Goal: Task Accomplishment & Management: Manage account settings

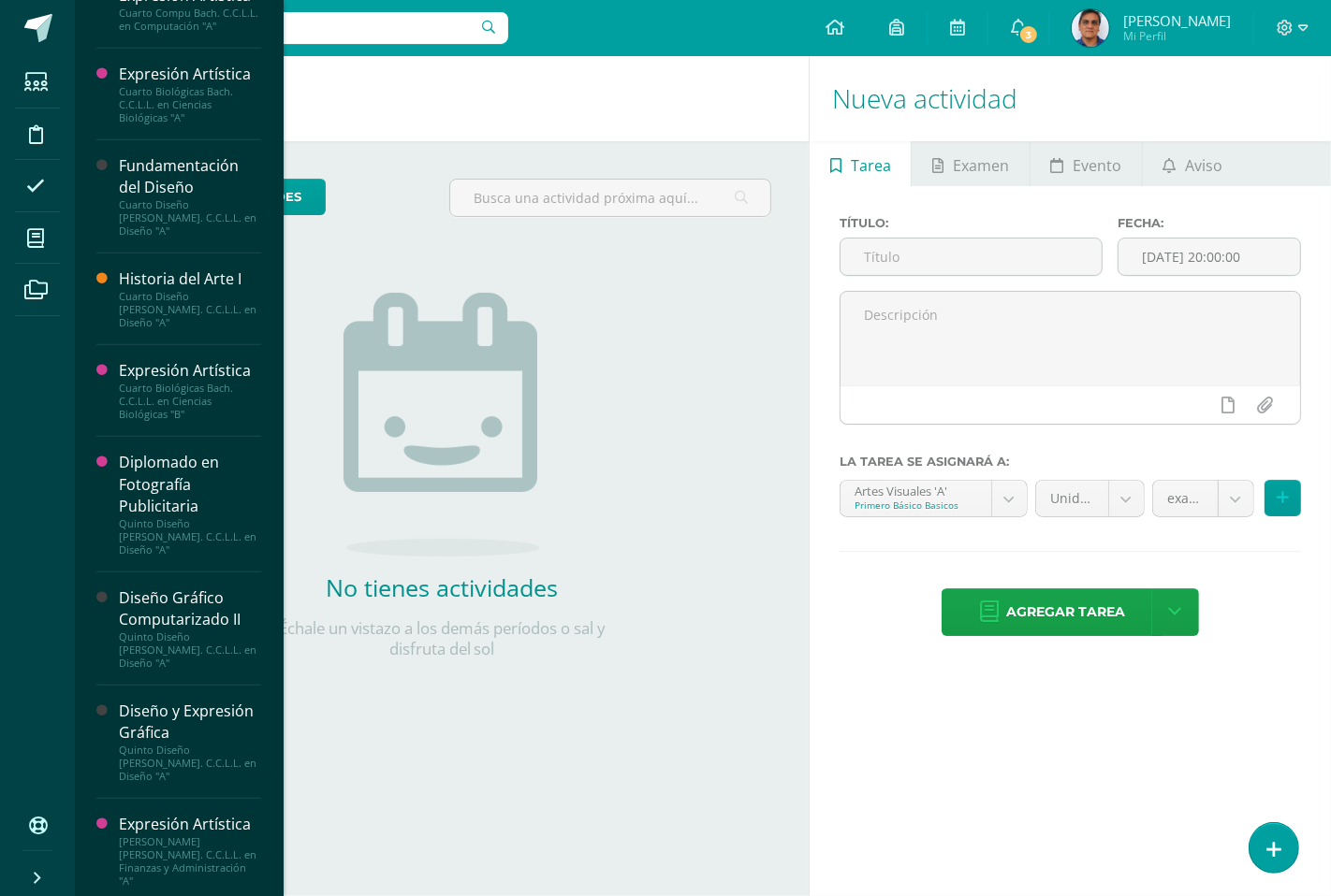
scroll to position [959, 0]
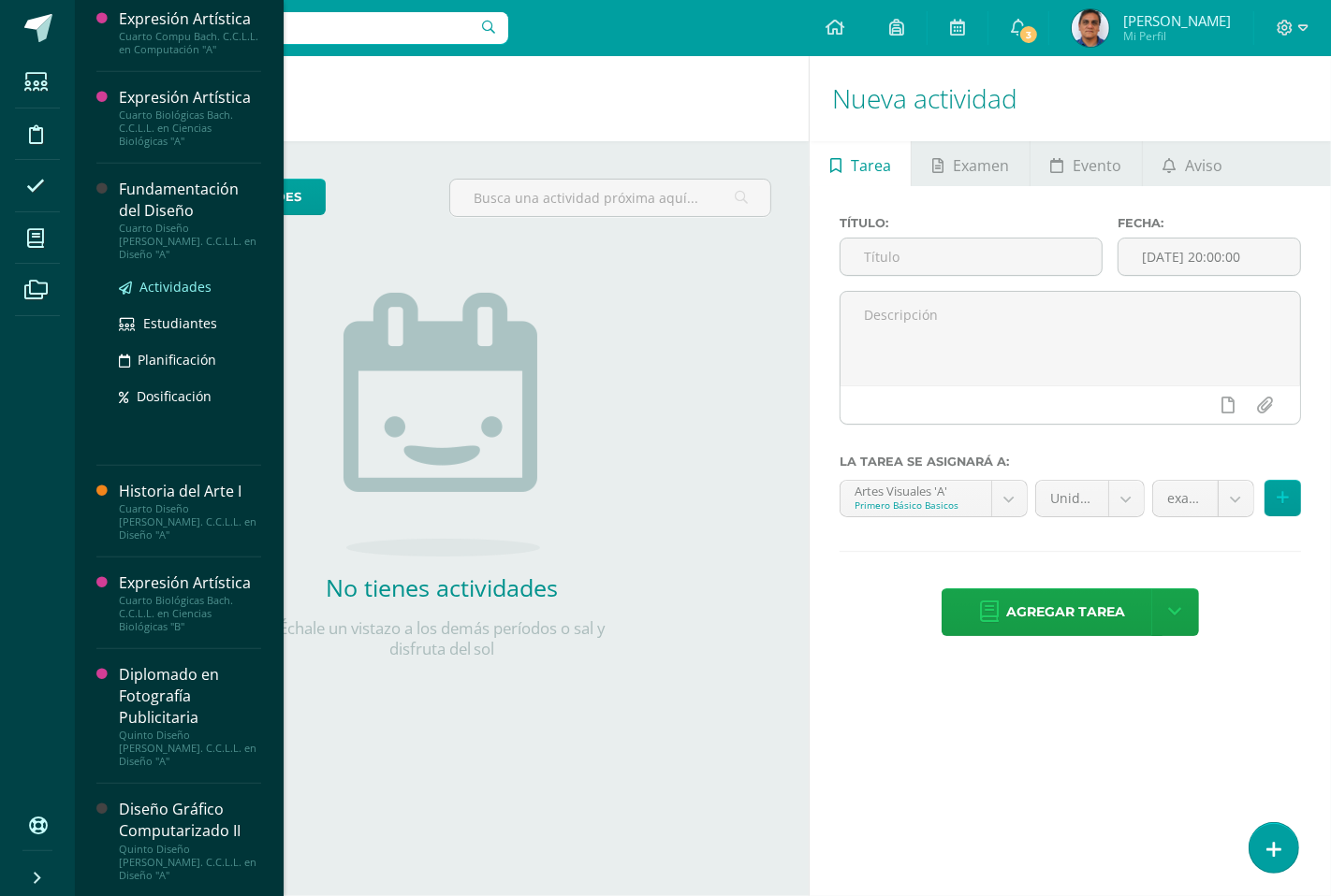
click at [172, 278] on span "Actividades" at bounding box center [175, 286] width 72 height 18
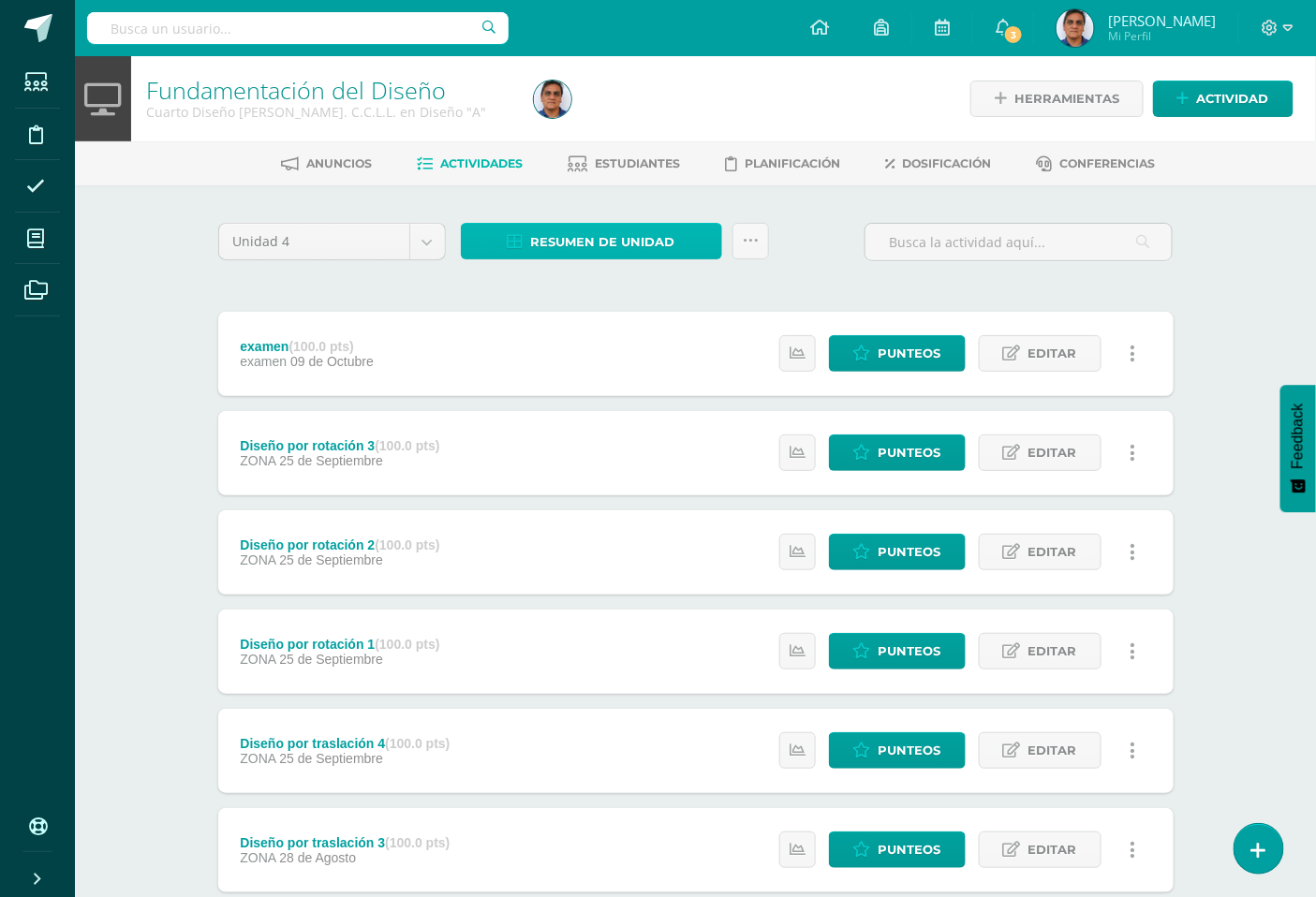
click at [670, 243] on span "Resumen de unidad" at bounding box center [603, 241] width 144 height 35
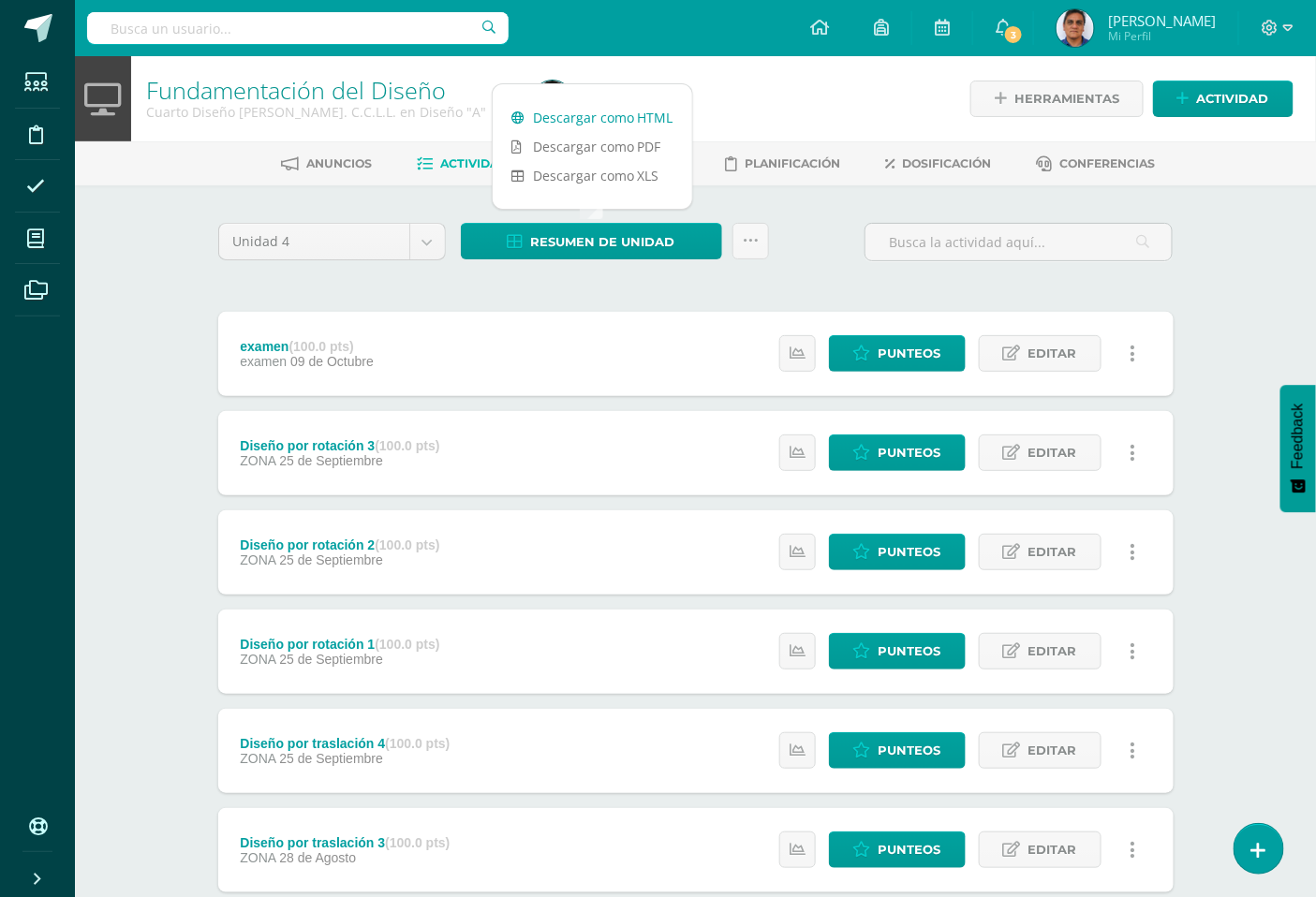
click at [634, 118] on link "Descargar como HTML" at bounding box center [592, 117] width 200 height 29
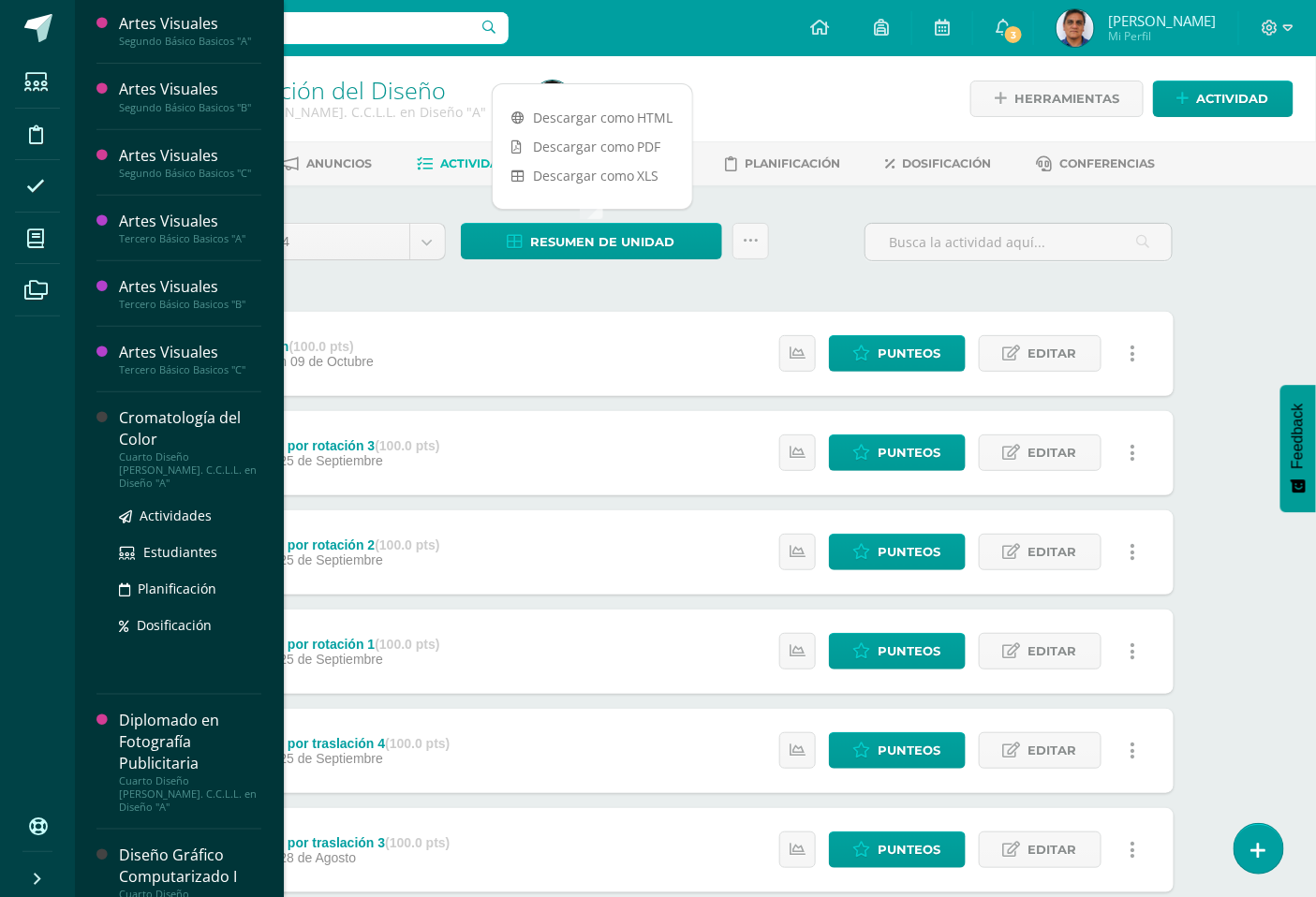
scroll to position [520, 0]
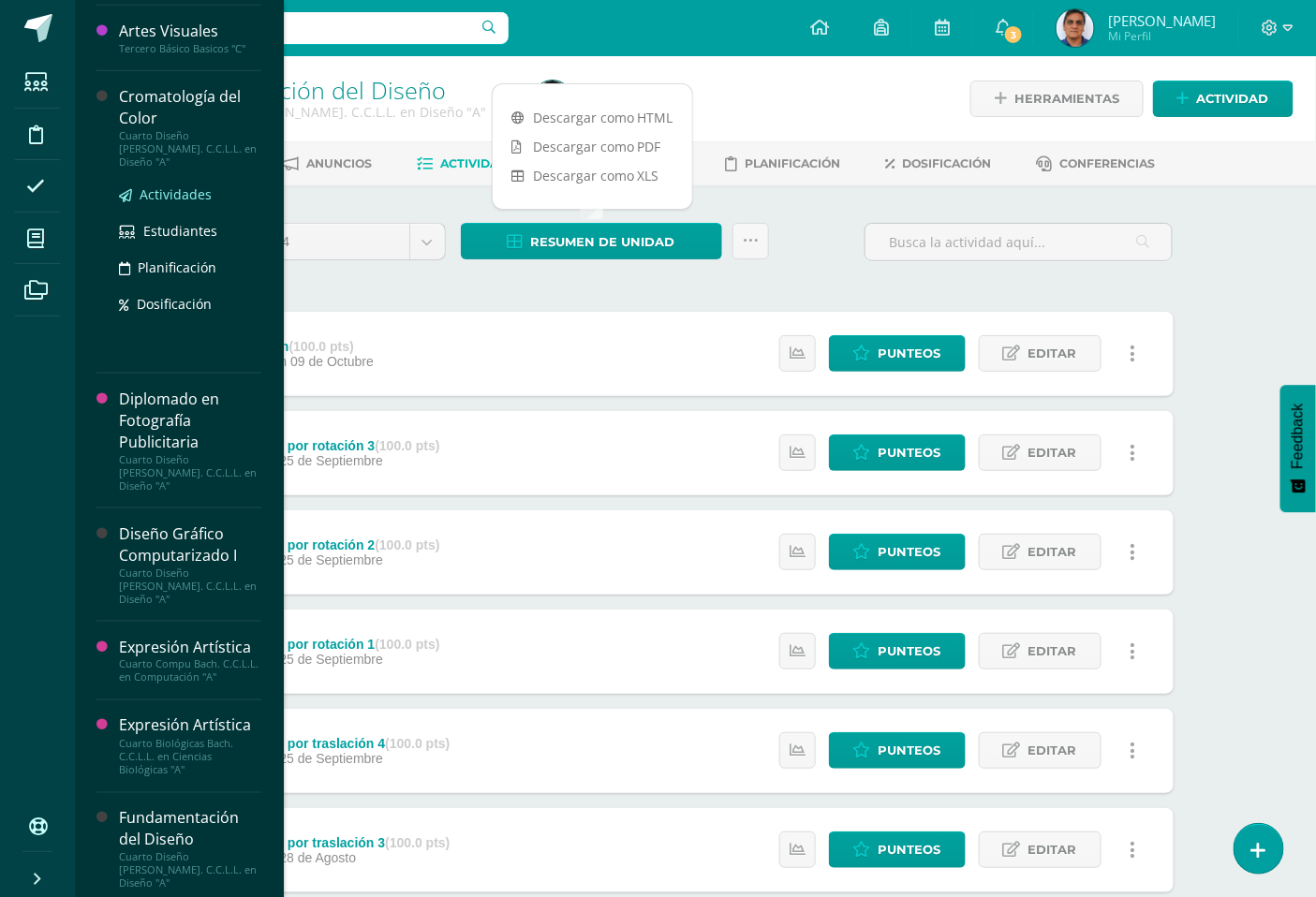
click at [170, 186] on span "Actividades" at bounding box center [175, 194] width 72 height 18
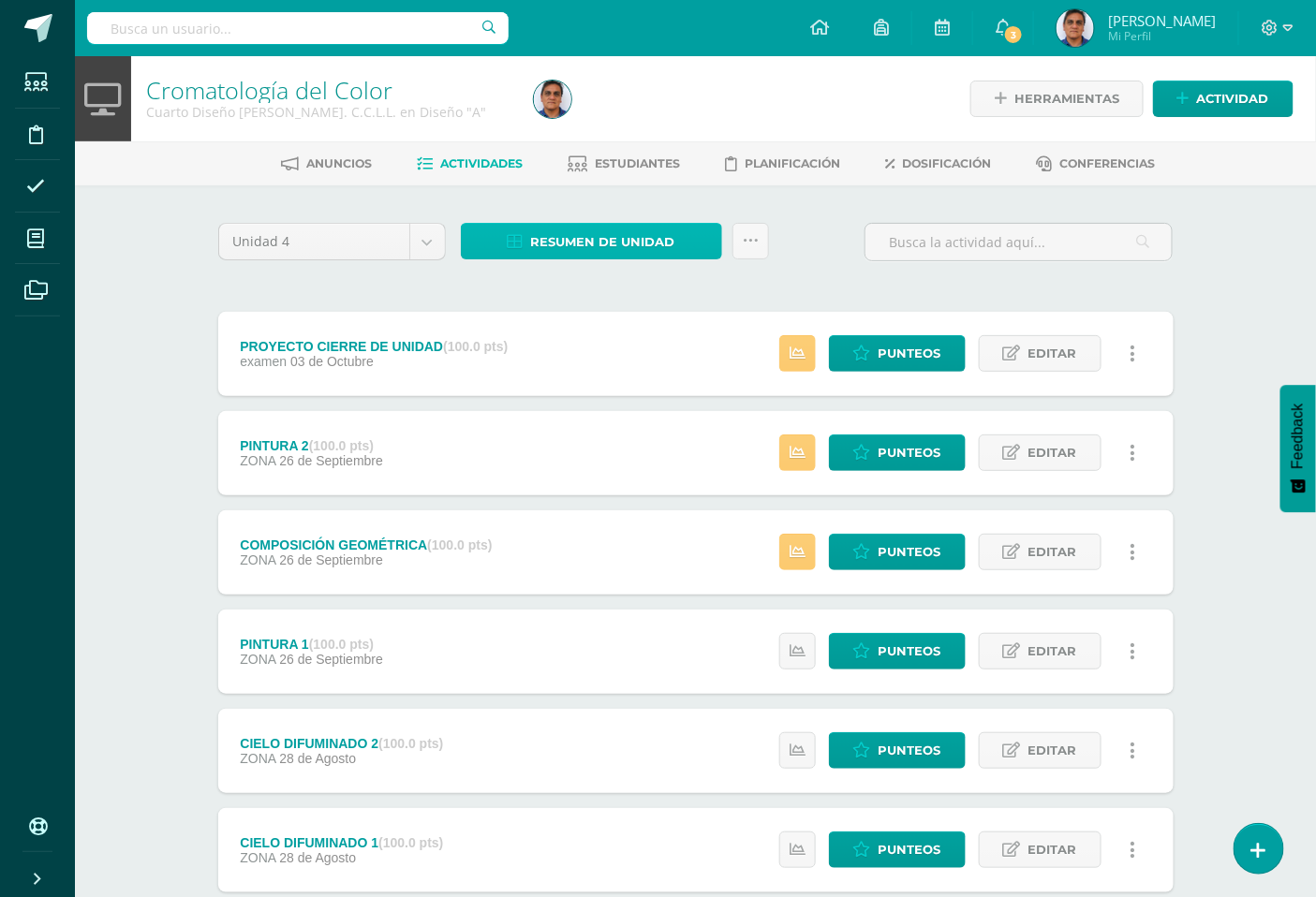
click at [603, 246] on span "Resumen de unidad" at bounding box center [603, 241] width 144 height 35
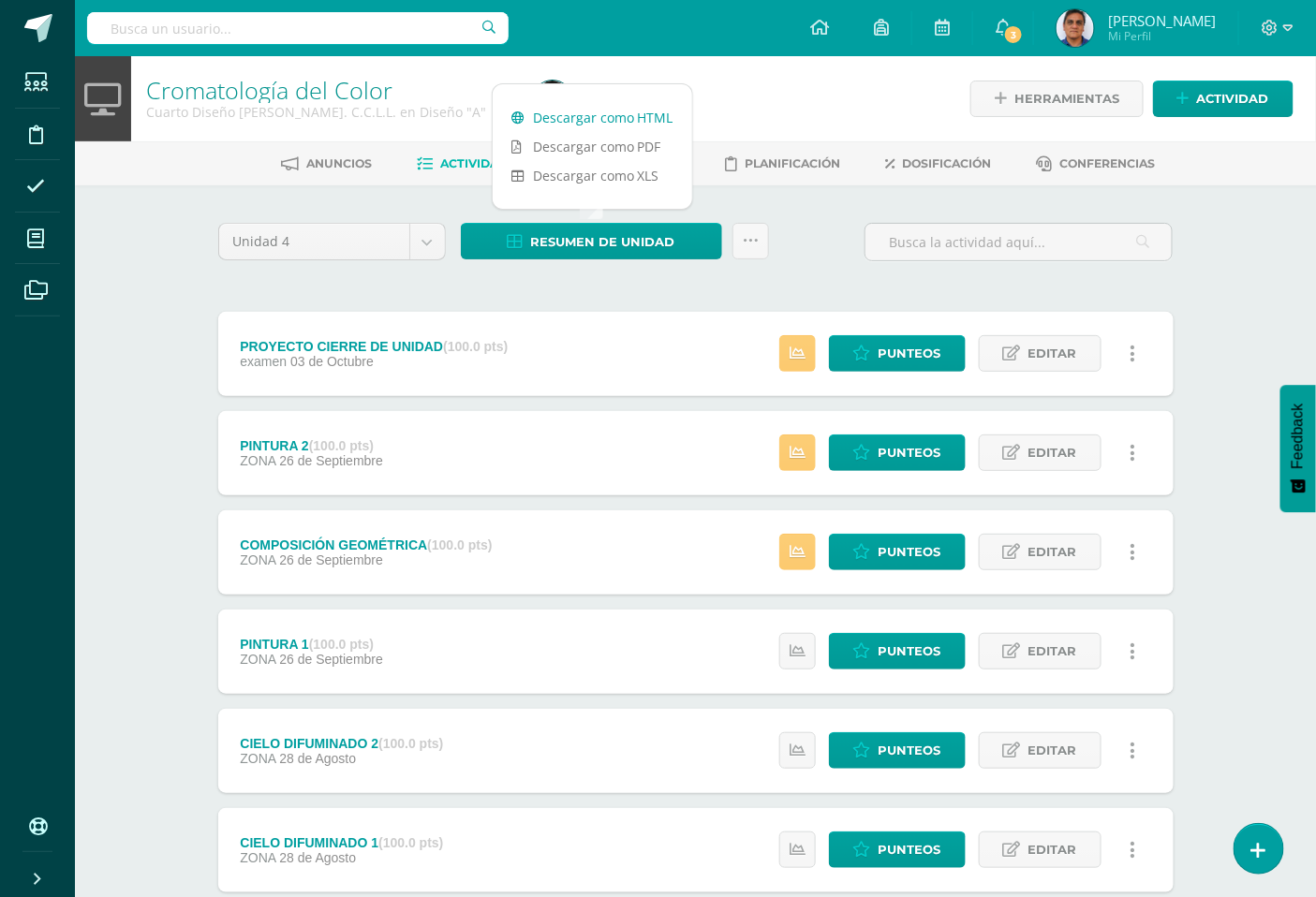
click at [622, 119] on link "Descargar como HTML" at bounding box center [592, 117] width 200 height 29
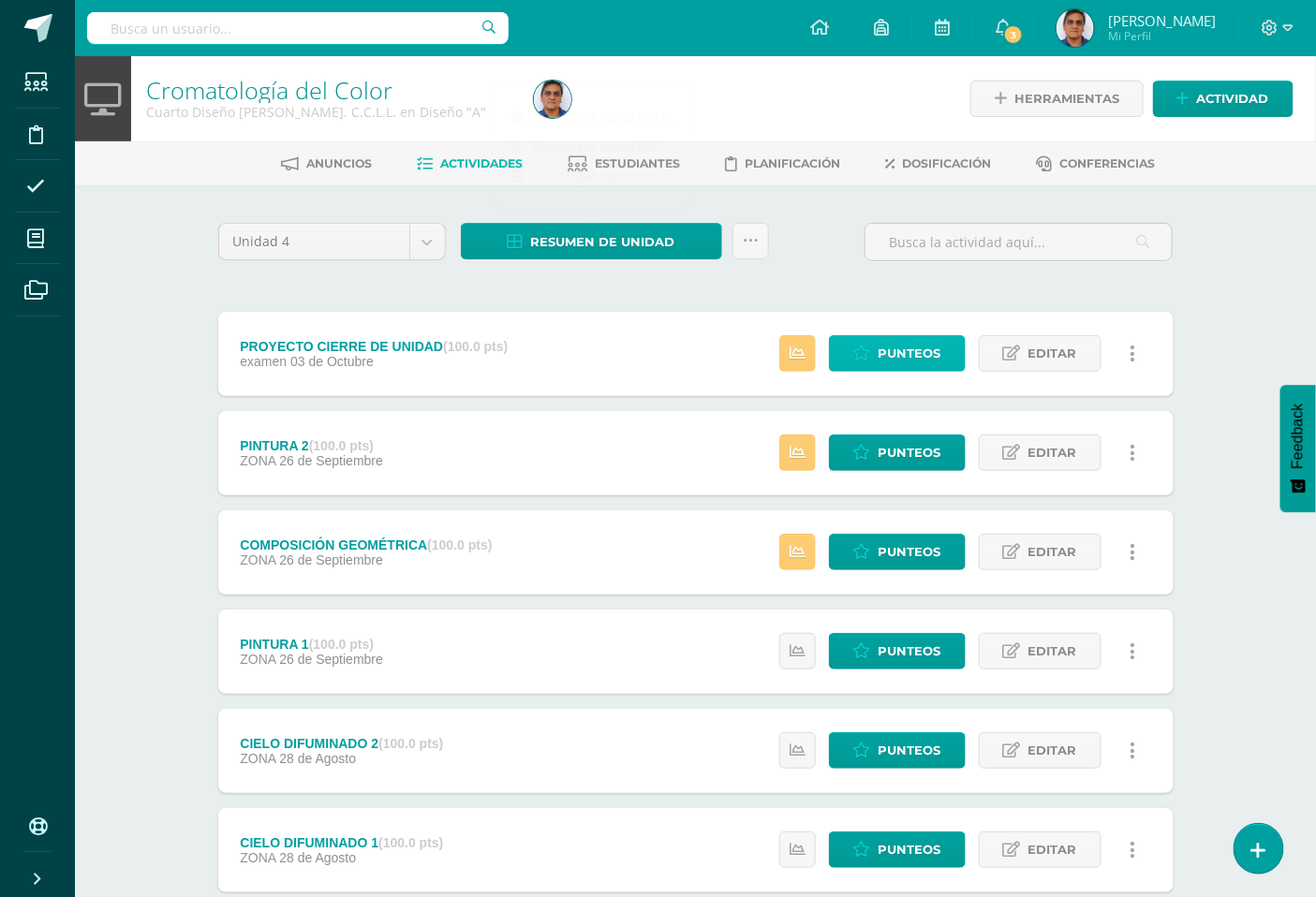
click at [896, 348] on span "Punteos" at bounding box center [909, 354] width 63 height 35
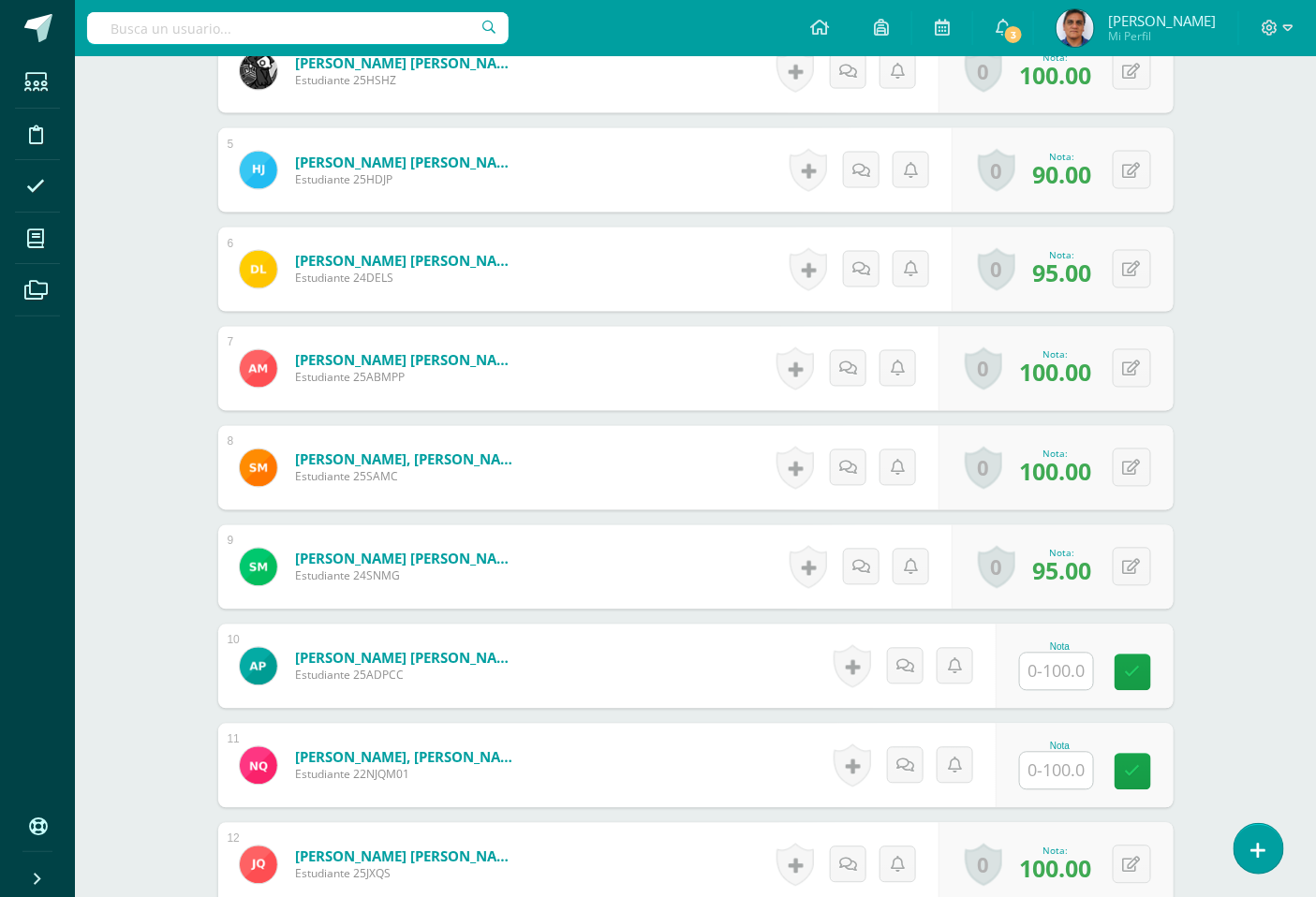
scroll to position [939, 0]
click at [1052, 676] on input "text" at bounding box center [1066, 672] width 75 height 38
type input "80"
click at [1041, 770] on input "text" at bounding box center [1056, 770] width 73 height 37
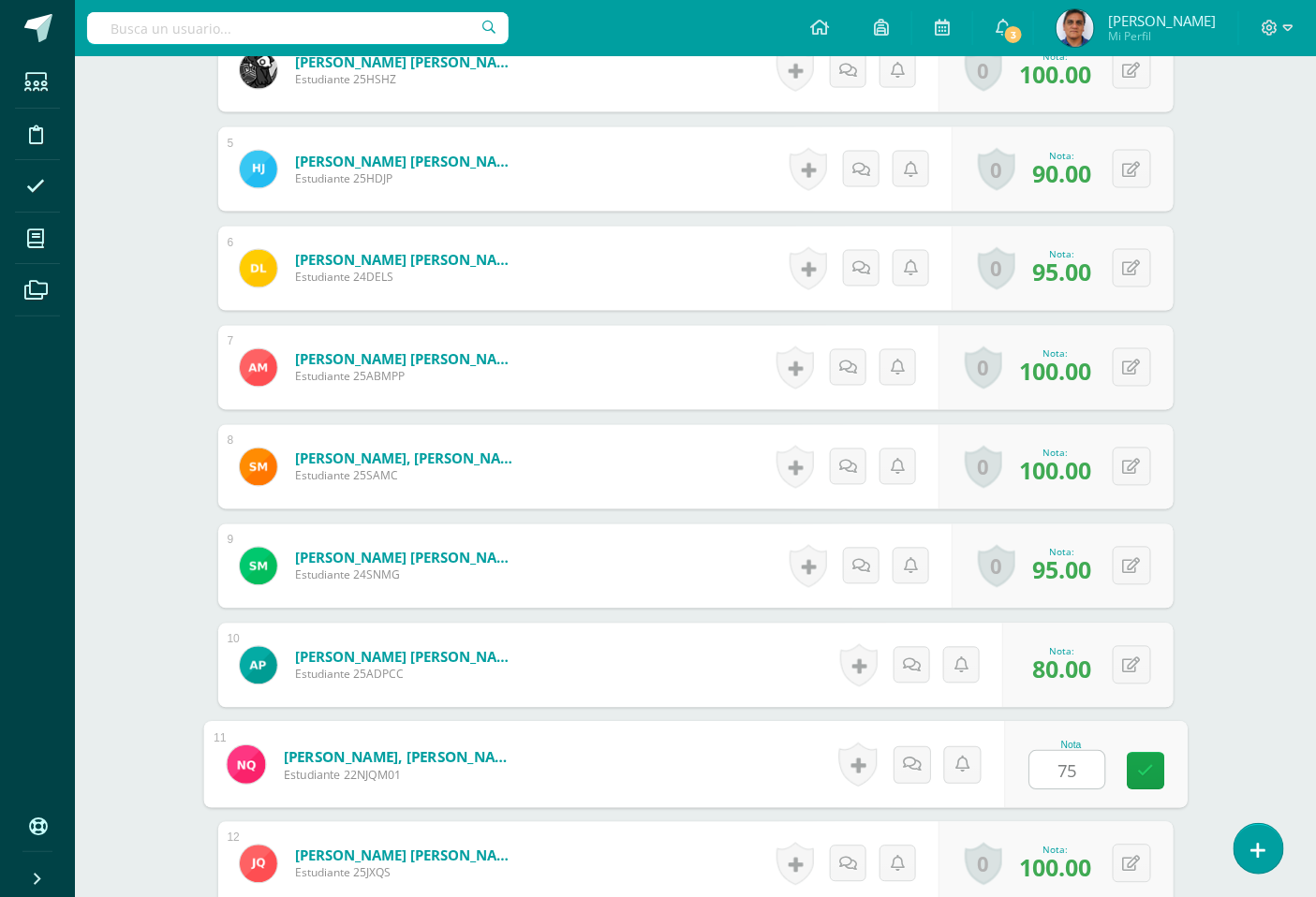
type input "75"
click at [1186, 663] on div "¿Estás seguro que quieres eliminar esta actividad? Esto borrará la actividad y …" at bounding box center [696, 383] width 1030 height 2271
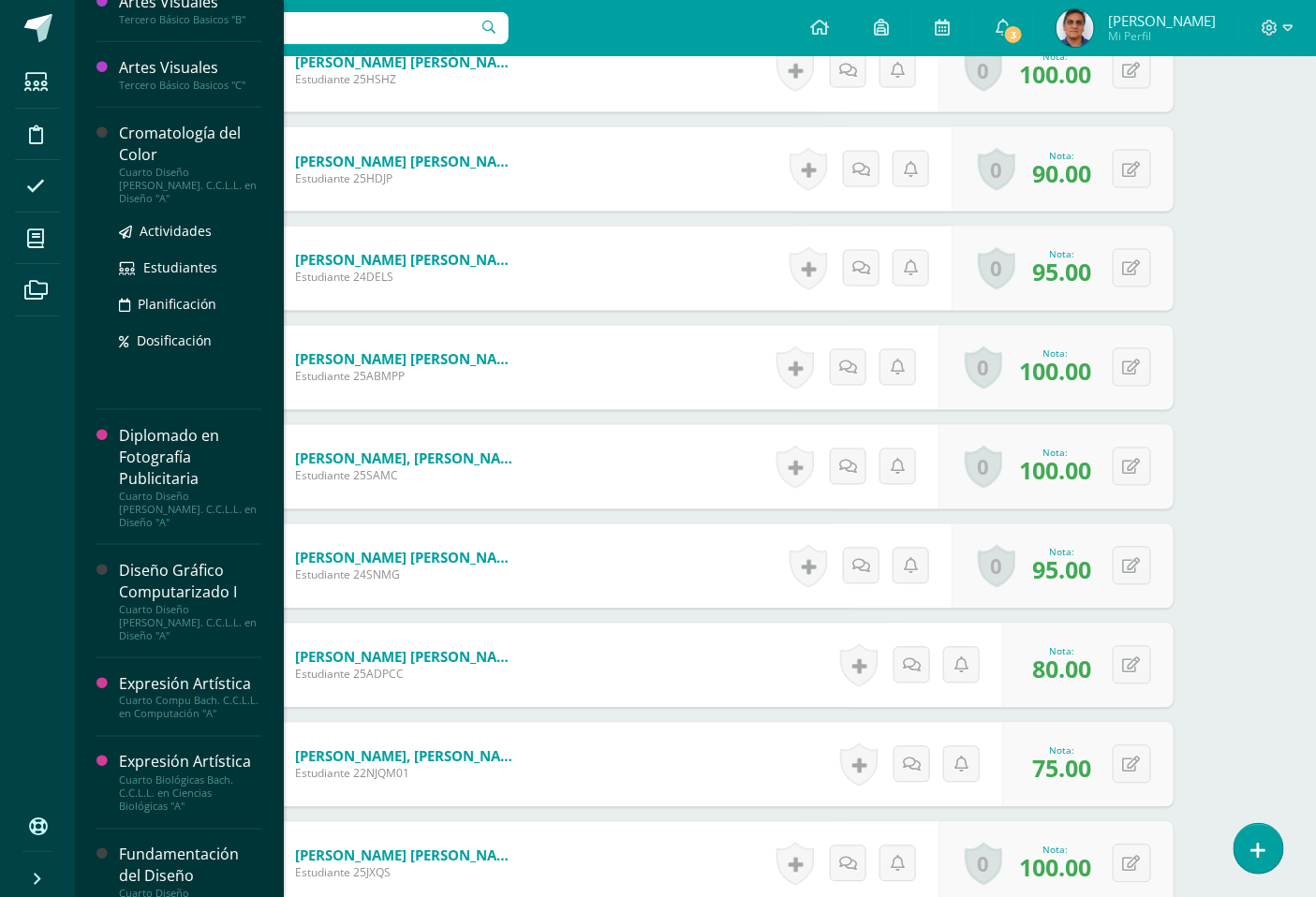
scroll to position [520, 0]
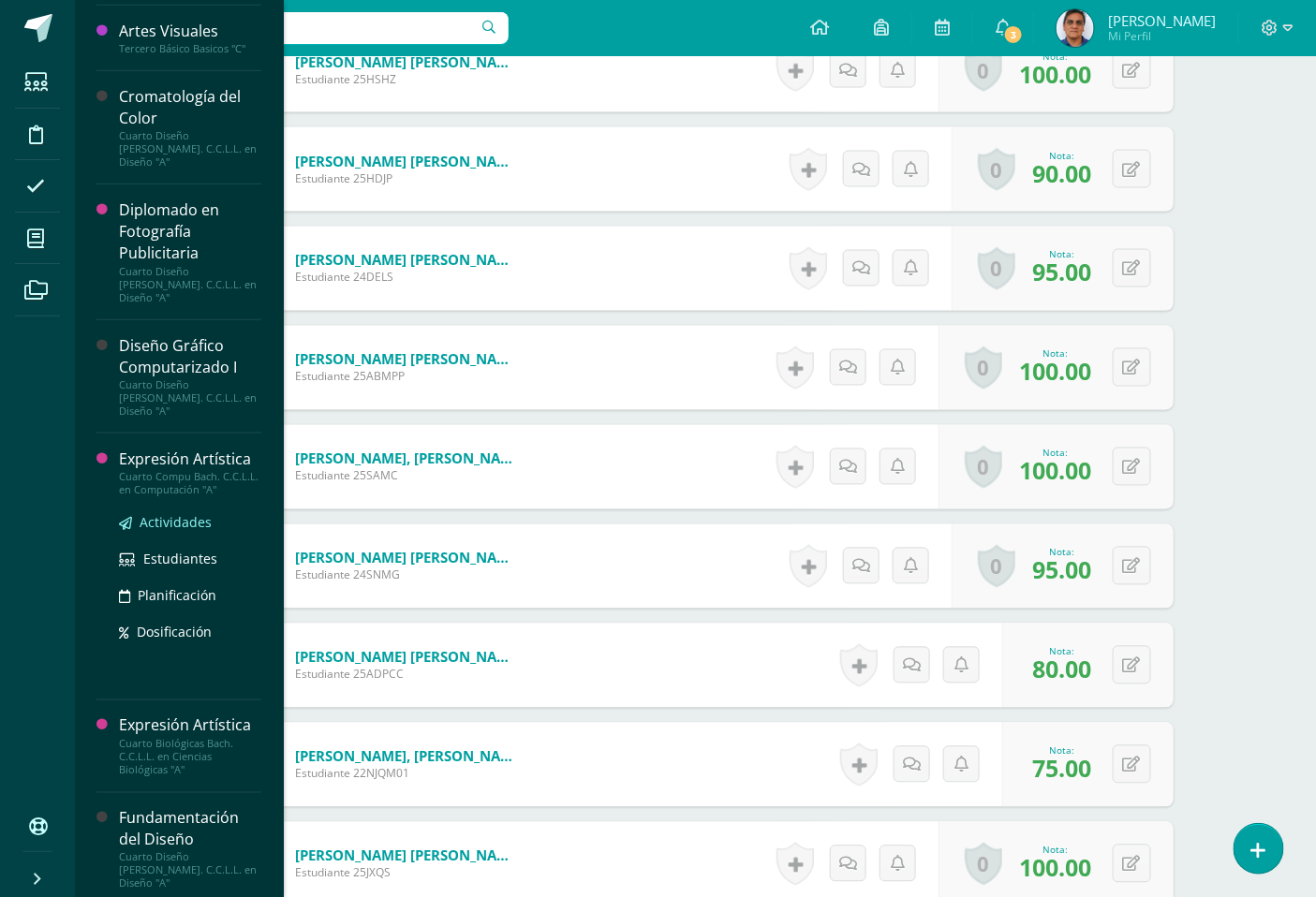
click at [188, 513] on span "Actividades" at bounding box center [175, 522] width 72 height 18
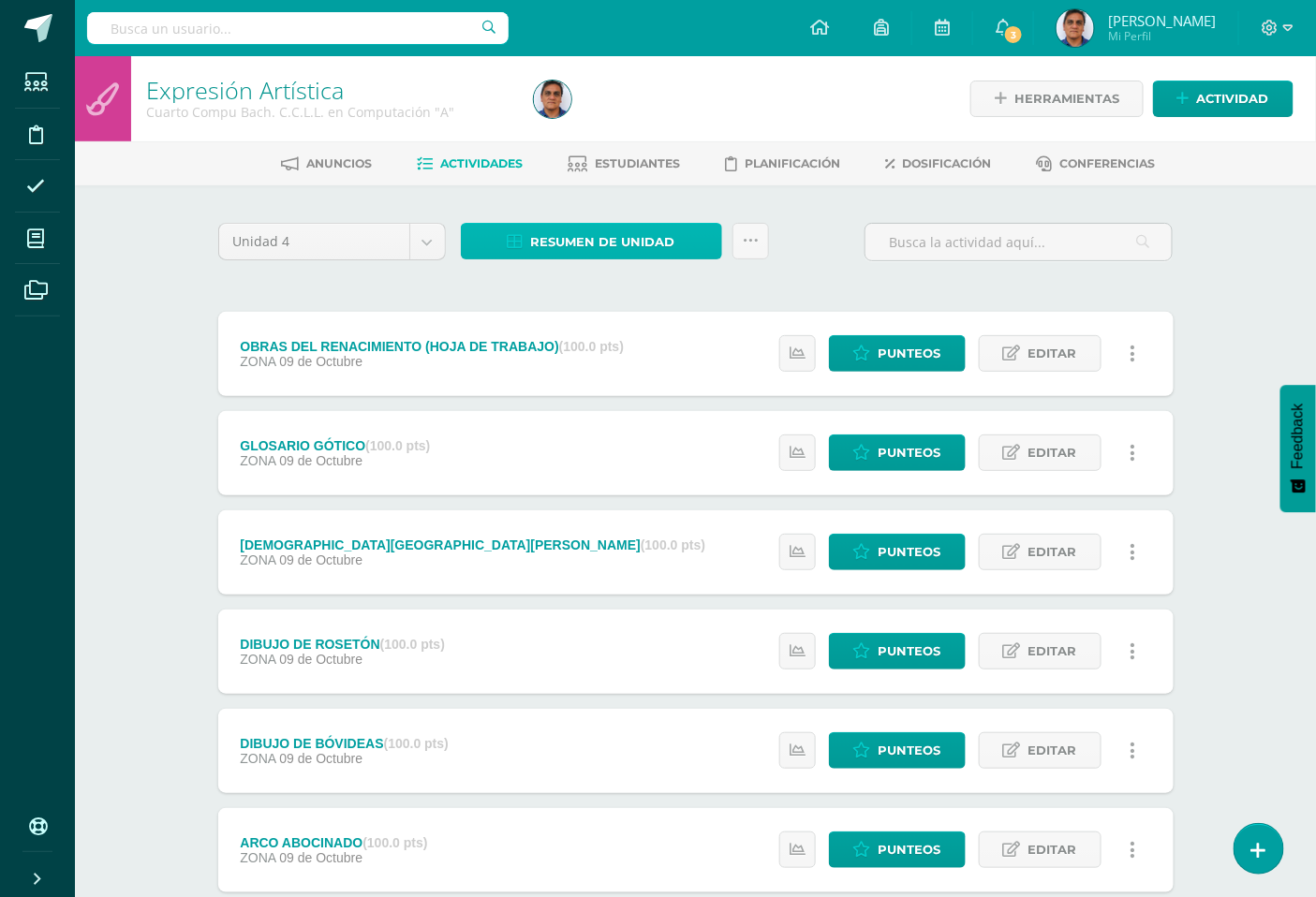
click at [651, 241] on span "Resumen de unidad" at bounding box center [603, 241] width 144 height 35
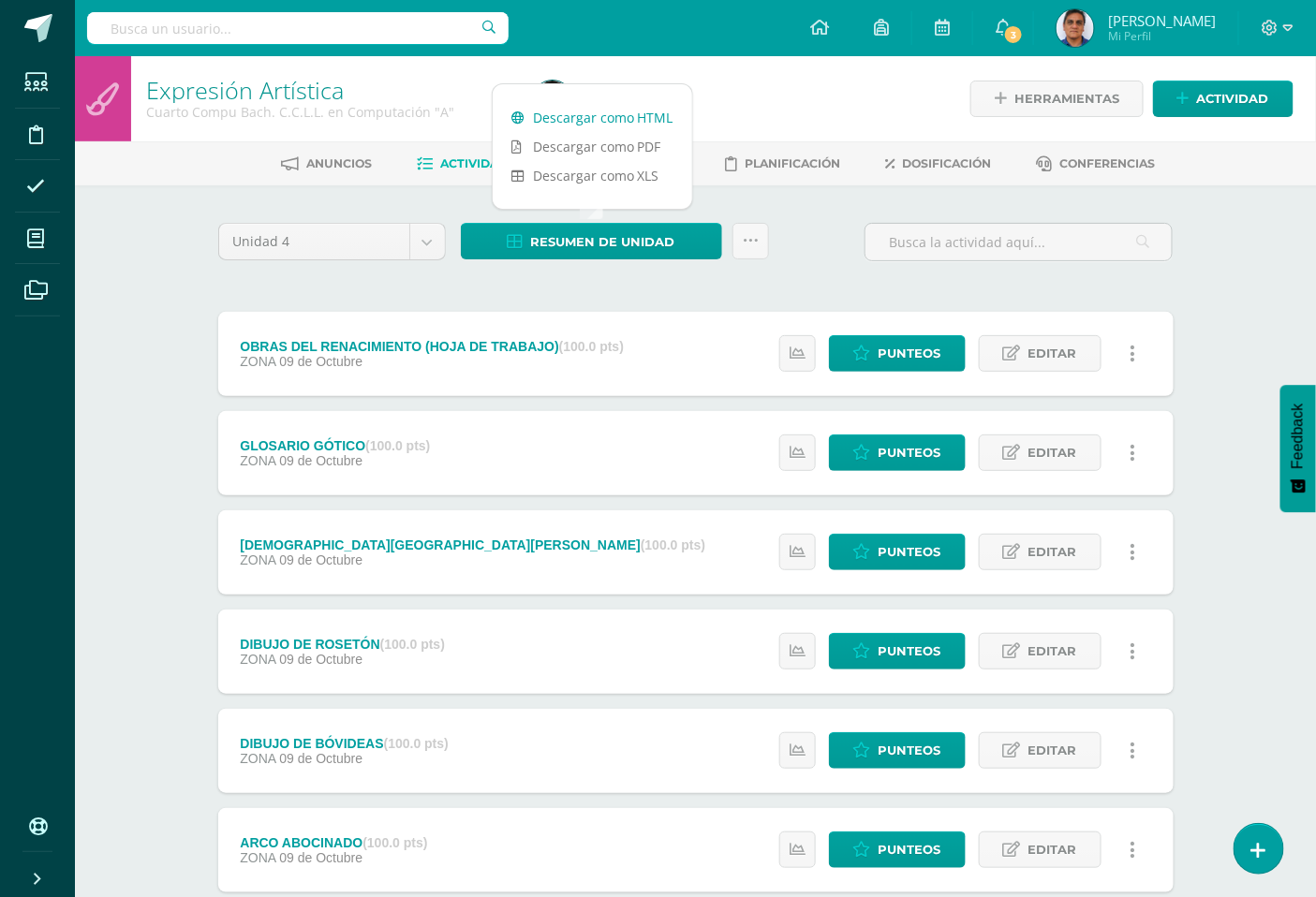
click at [620, 116] on link "Descargar como HTML" at bounding box center [592, 117] width 200 height 29
click at [637, 122] on link "Descargar como HTML" at bounding box center [592, 117] width 200 height 29
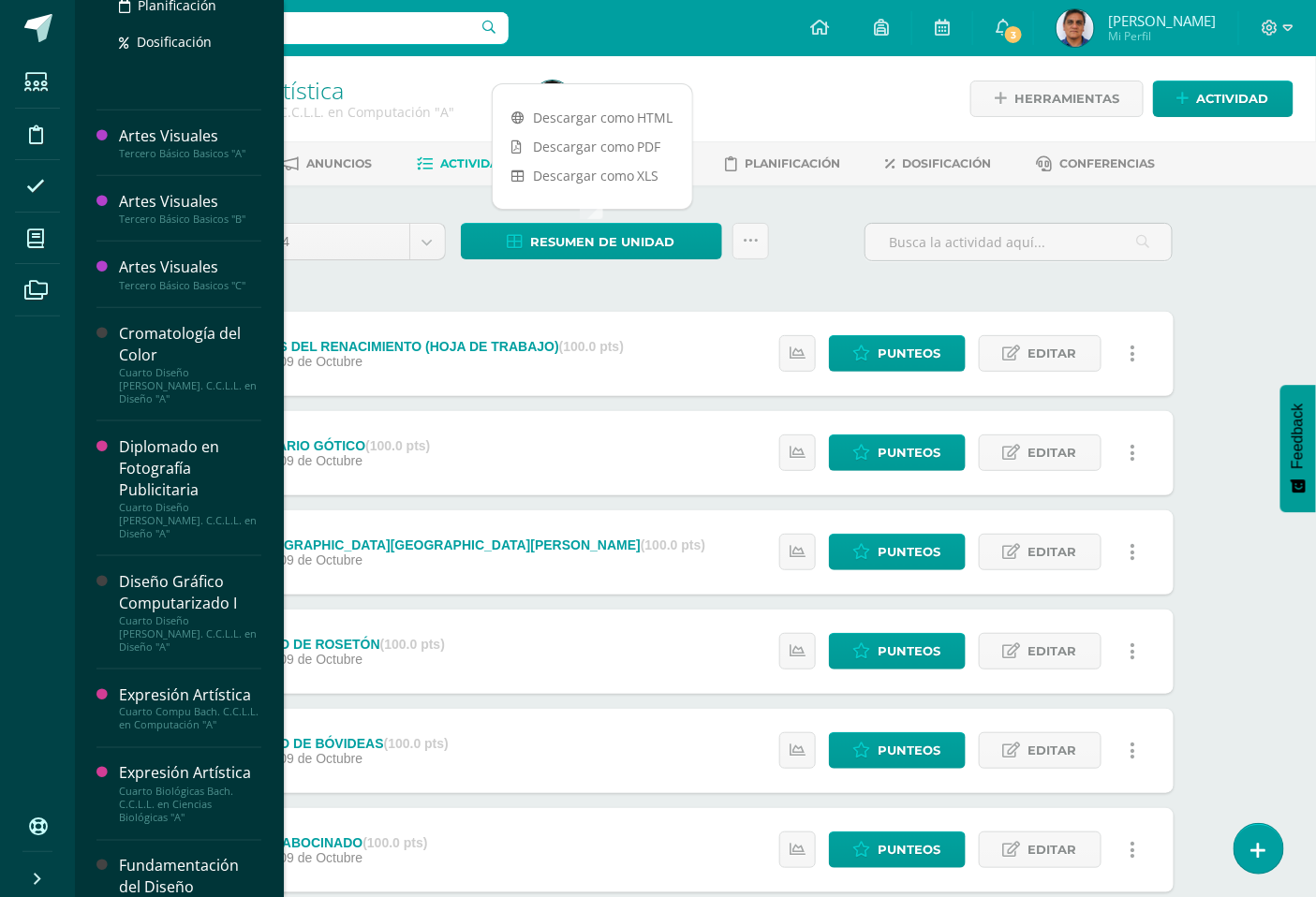
scroll to position [520, 0]
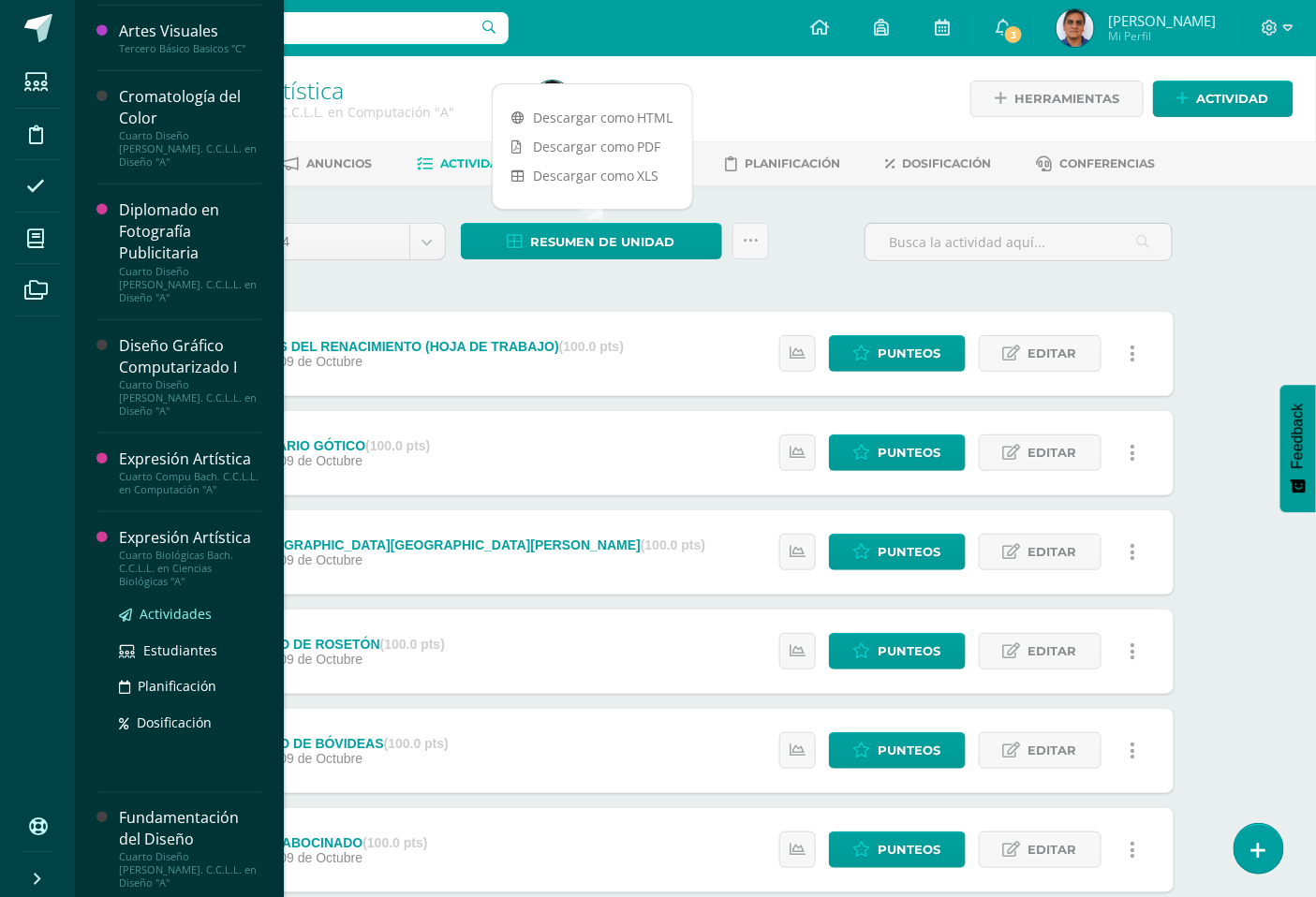
click at [190, 606] on span "Actividades" at bounding box center [175, 614] width 72 height 18
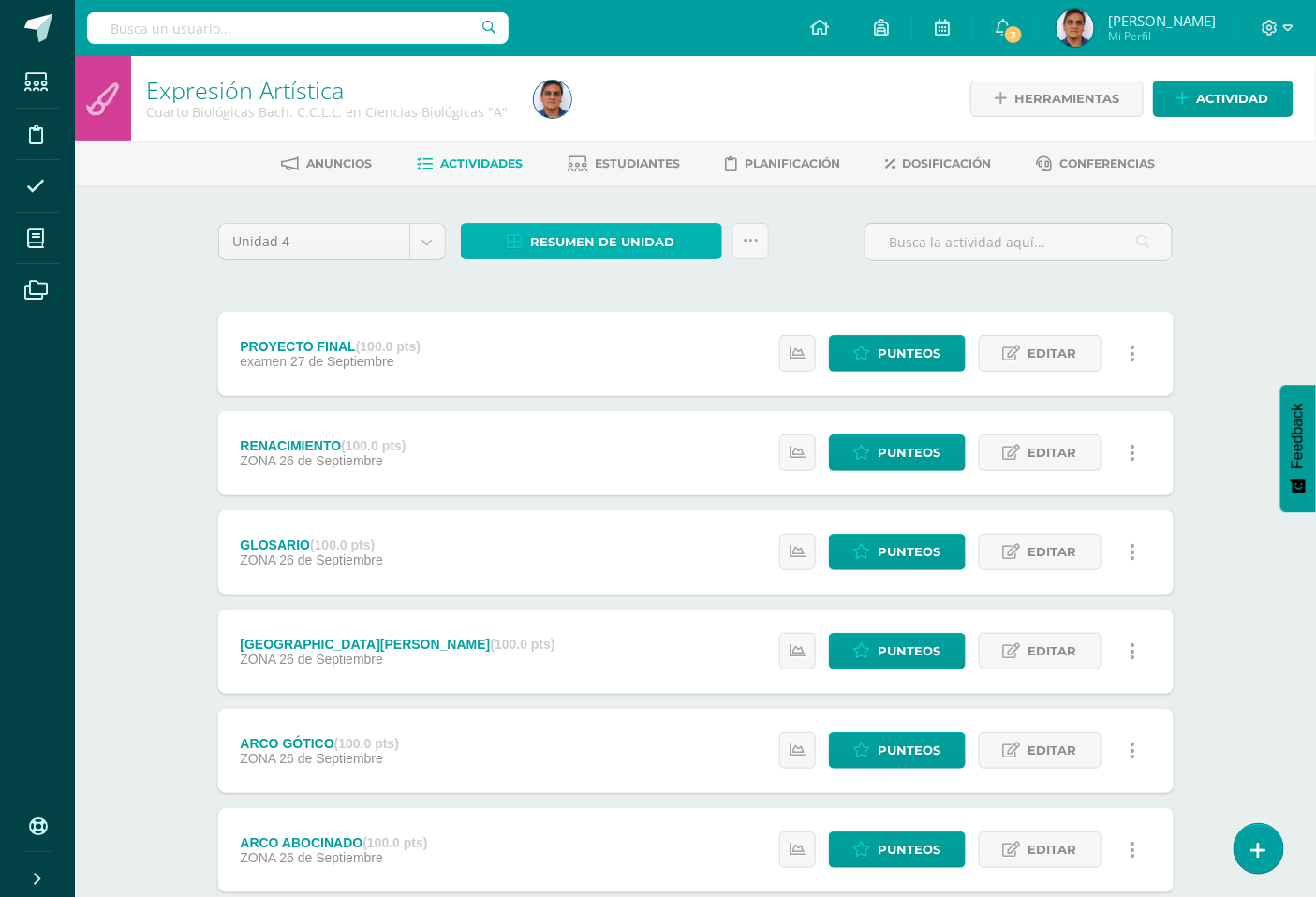
click at [633, 241] on span "Resumen de unidad" at bounding box center [603, 241] width 144 height 35
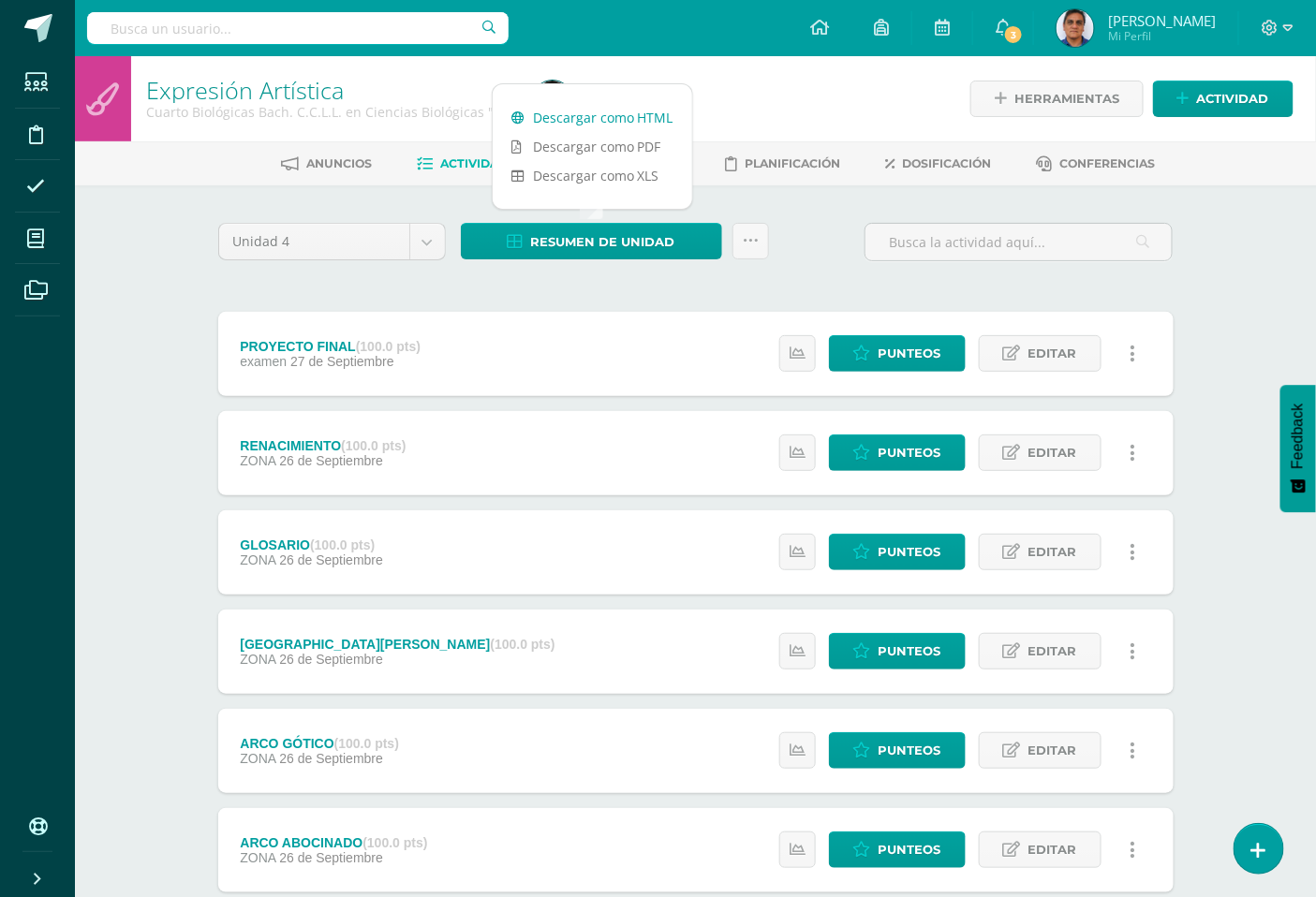
click at [622, 114] on link "Descargar como HTML" at bounding box center [592, 117] width 200 height 29
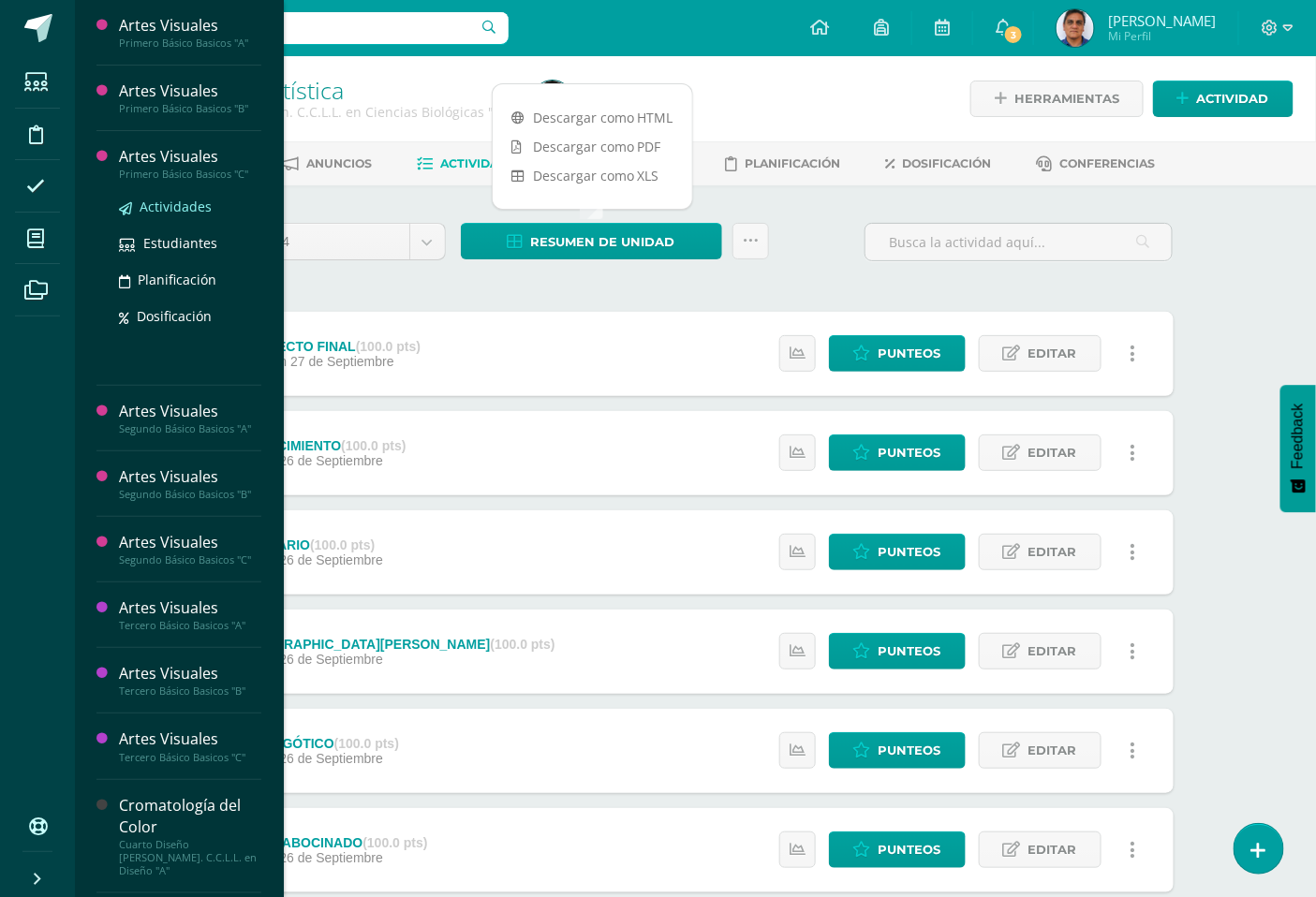
click at [181, 207] on span "Actividades" at bounding box center [175, 207] width 72 height 18
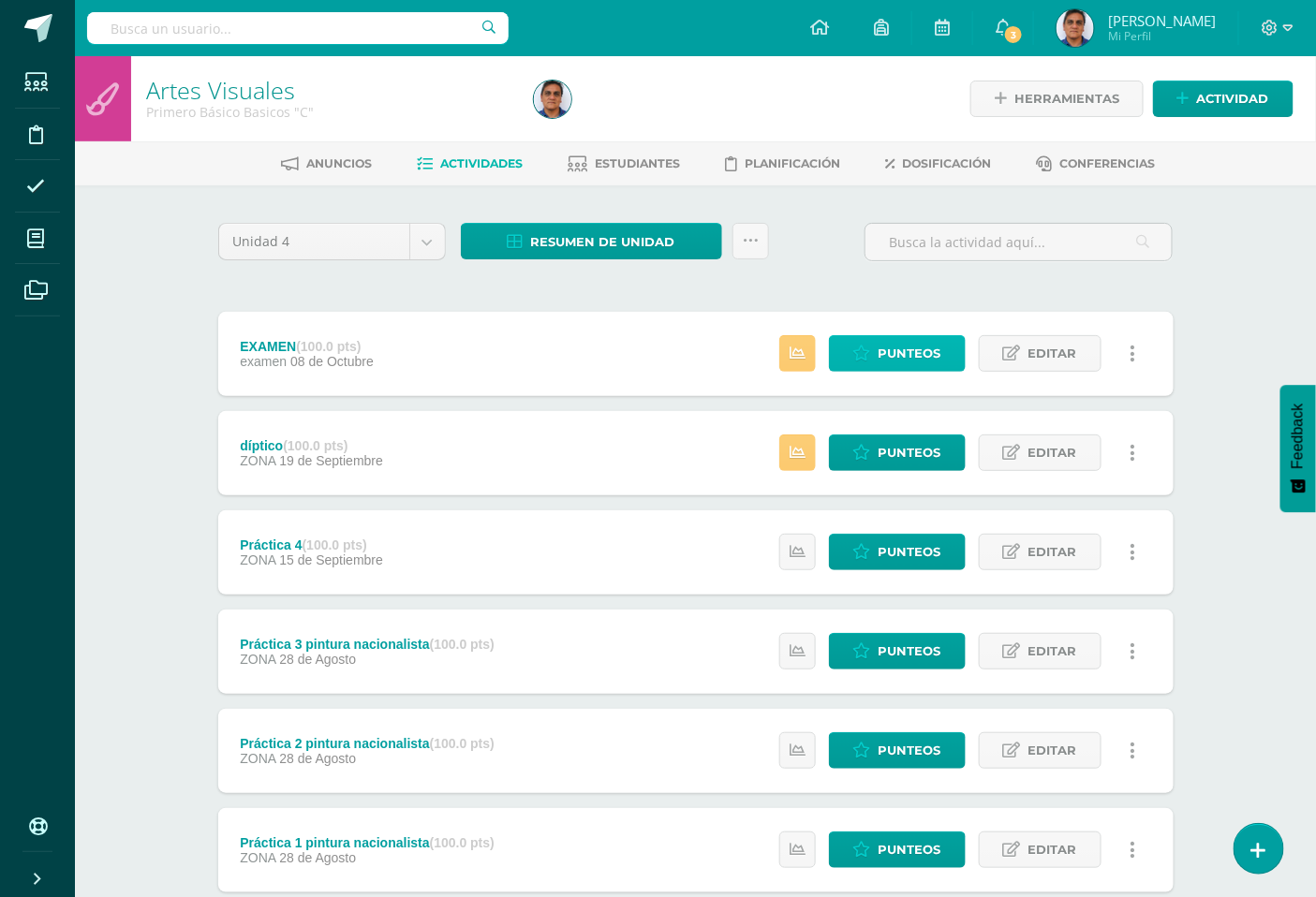
click at [891, 346] on span "Punteos" at bounding box center [909, 354] width 63 height 35
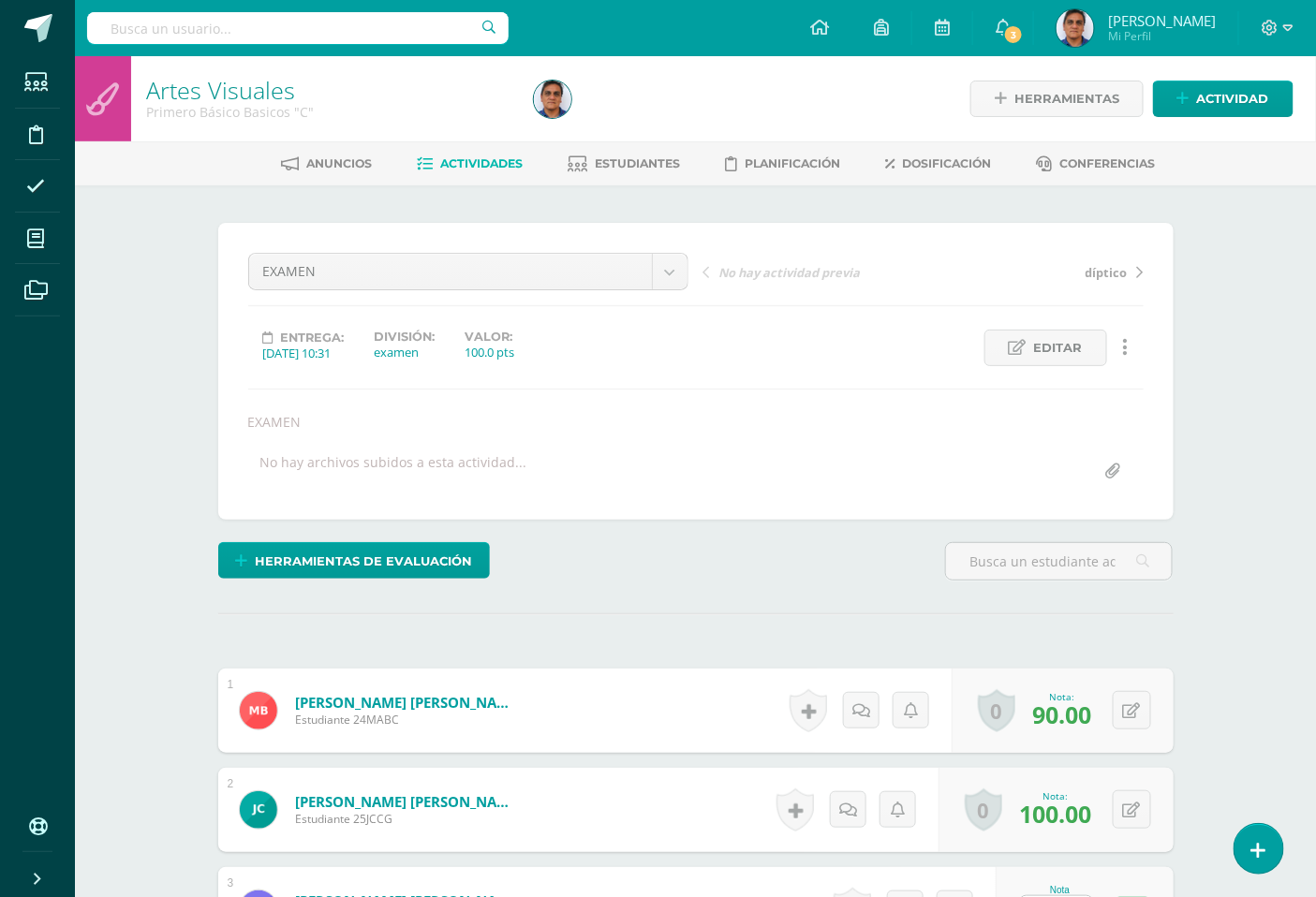
scroll to position [1, 0]
click at [475, 160] on span "Actividades" at bounding box center [481, 162] width 82 height 14
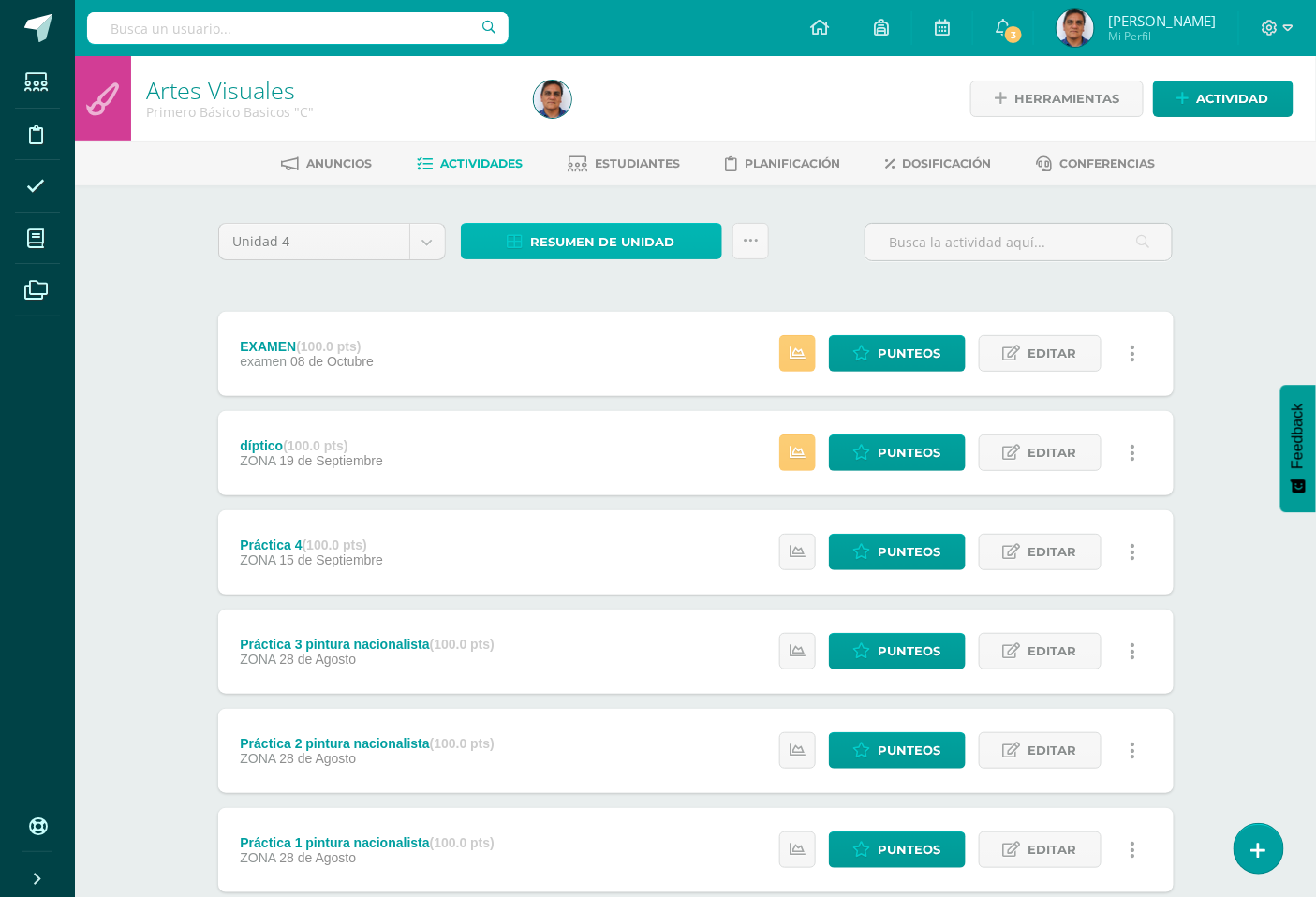
click at [606, 231] on span "Resumen de unidad" at bounding box center [603, 241] width 144 height 35
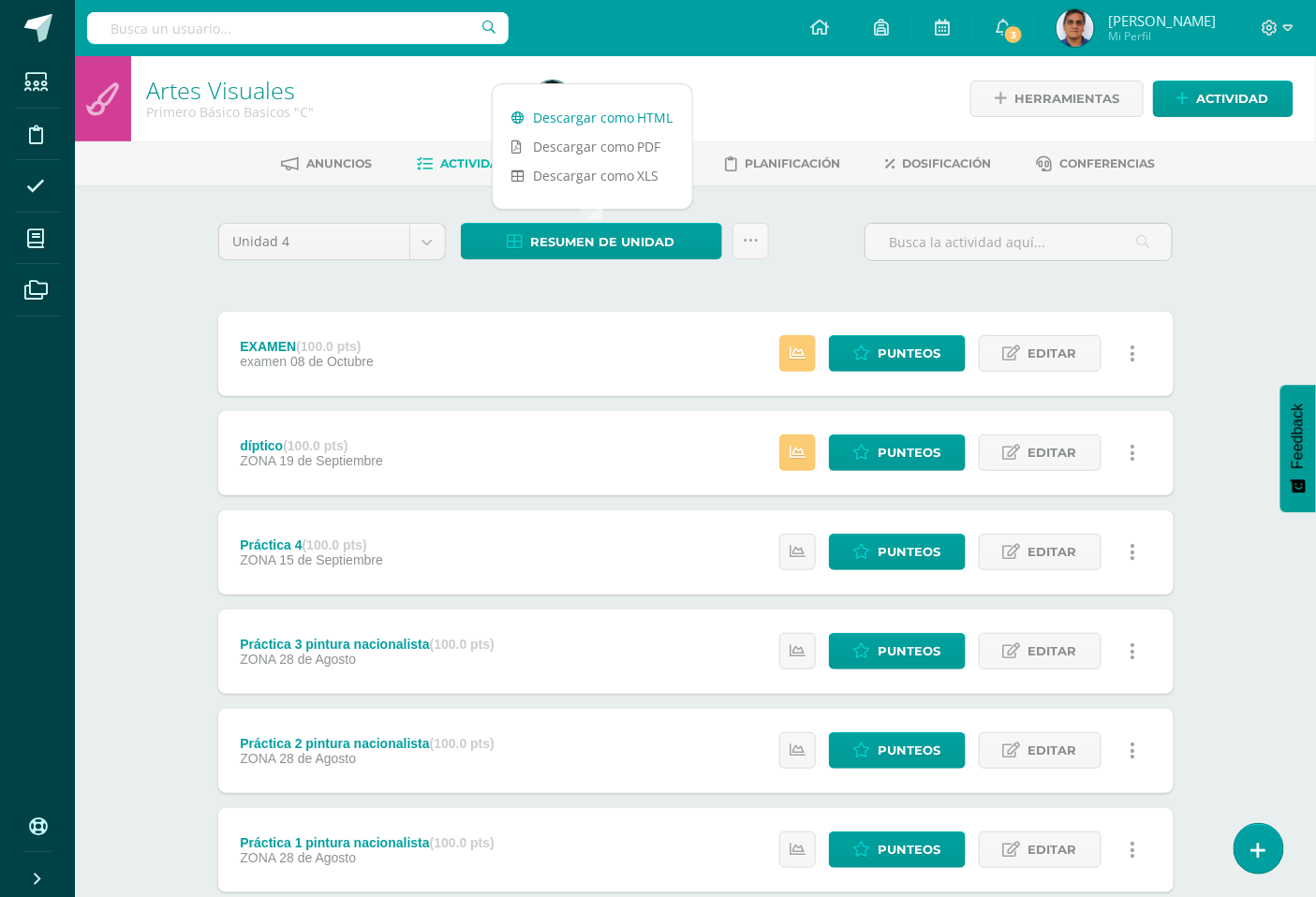
click at [598, 109] on link "Descargar como HTML" at bounding box center [592, 117] width 200 height 29
click at [915, 356] on span "Punteos" at bounding box center [909, 354] width 63 height 35
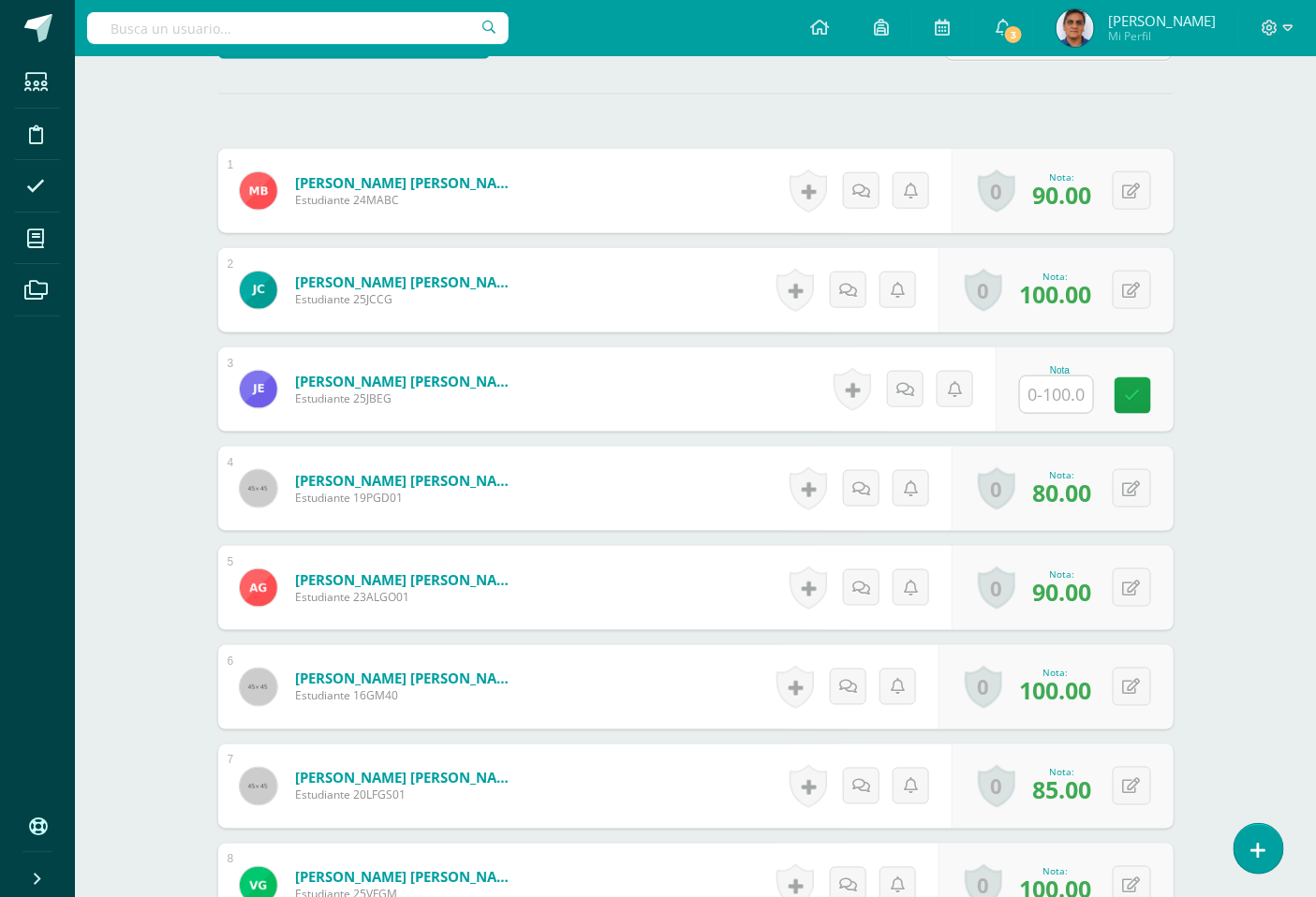
scroll to position [521, 0]
click at [1034, 398] on input "text" at bounding box center [1056, 393] width 73 height 37
type input "83"
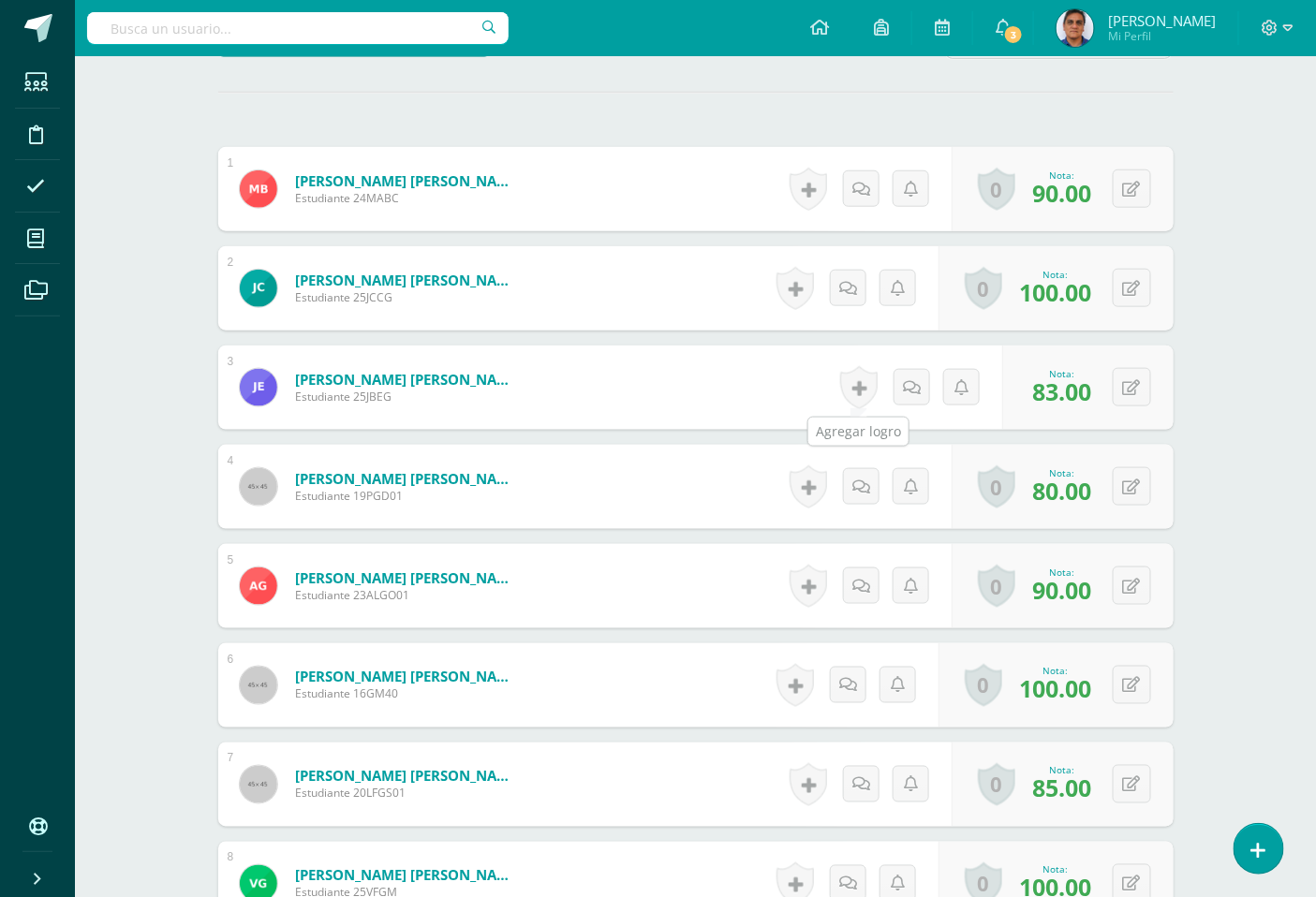
scroll to position [523, 0]
